Goal: Task Accomplishment & Management: Complete application form

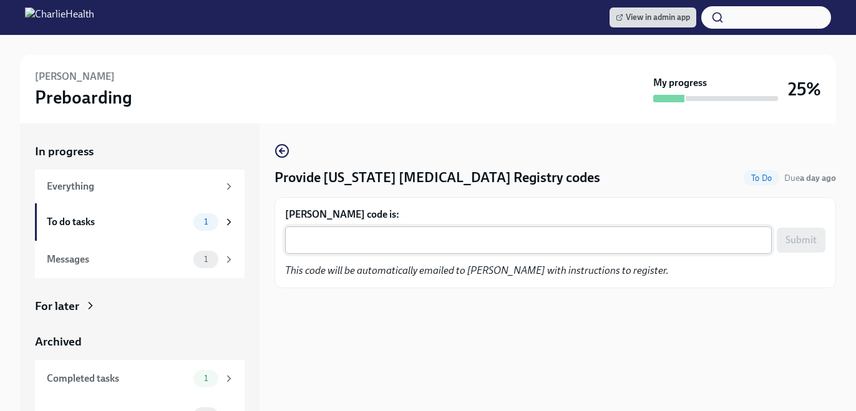
click at [445, 233] on textarea "[PERSON_NAME] code is:" at bounding box center [529, 240] width 472 height 15
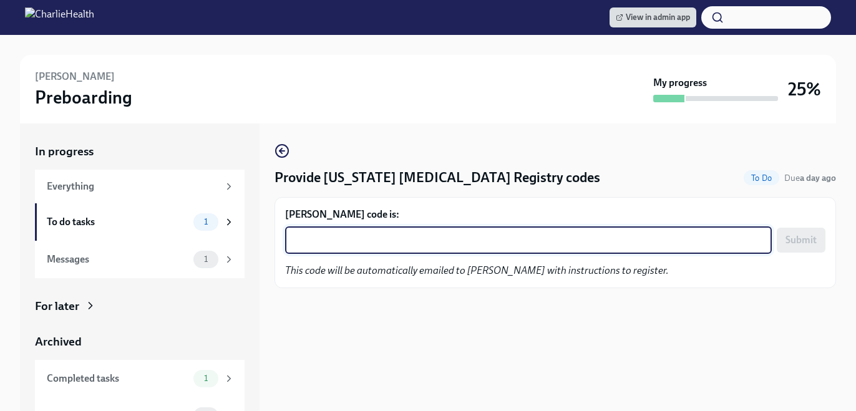
paste textarea "JDNJXXT9T5B6"
type textarea "JDNJXXT9T5B6"
click at [787, 245] on span "Submit" at bounding box center [800, 240] width 31 height 12
